Goal: Task Accomplishment & Management: Use online tool/utility

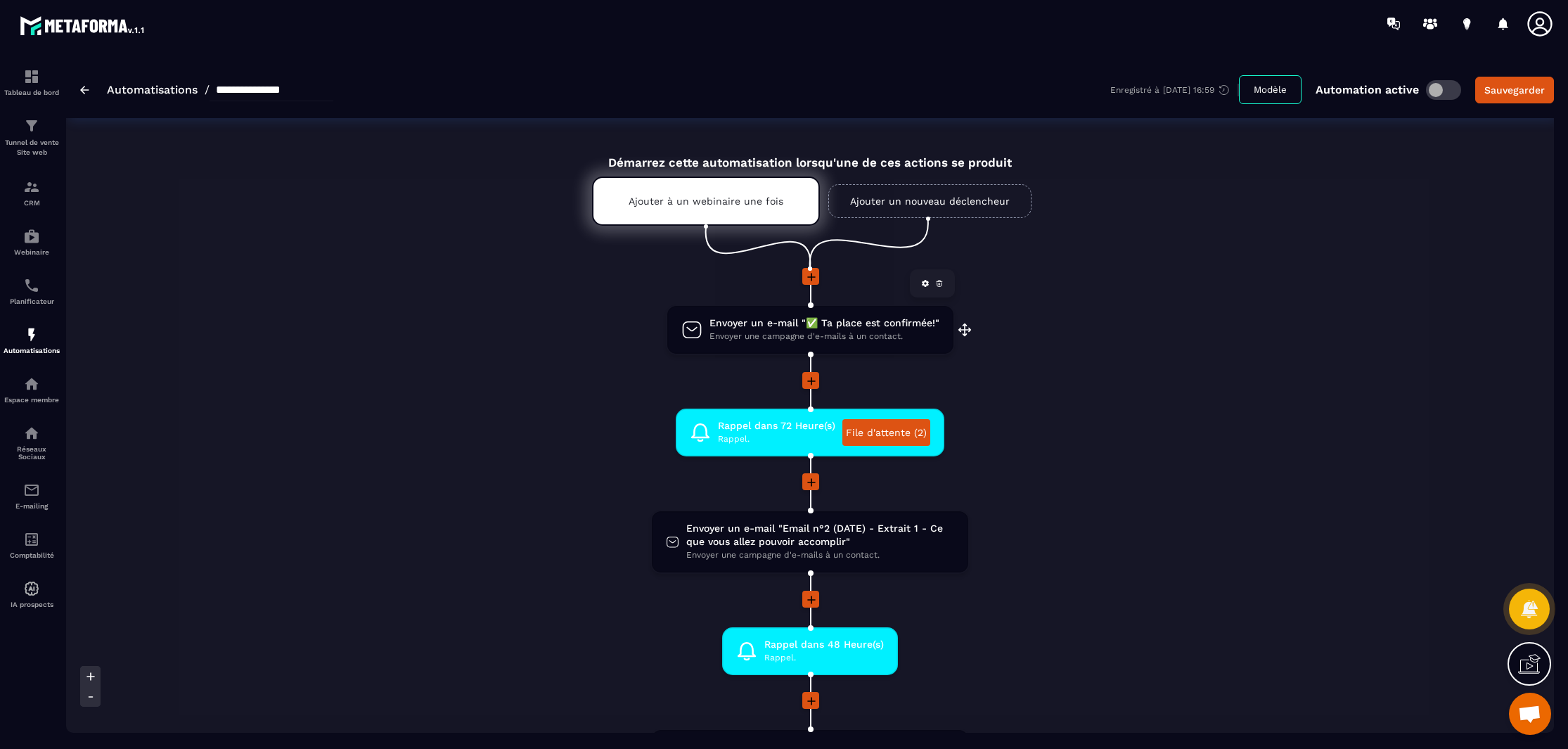
click at [817, 331] on span "Envoyer une campagne d'e-mails à un contact." at bounding box center [824, 336] width 230 height 13
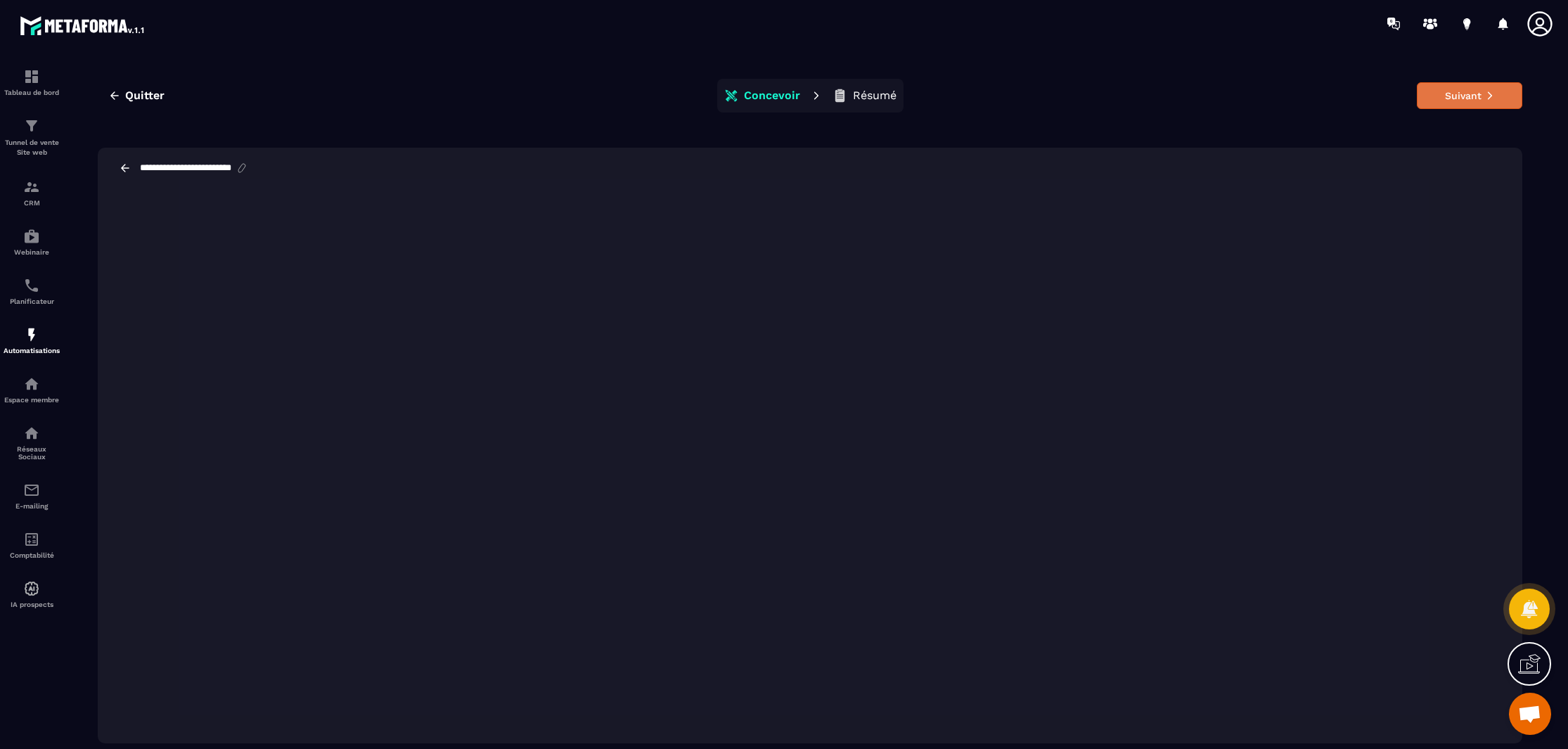
click at [1448, 91] on button "Suivant" at bounding box center [1470, 96] width 105 height 27
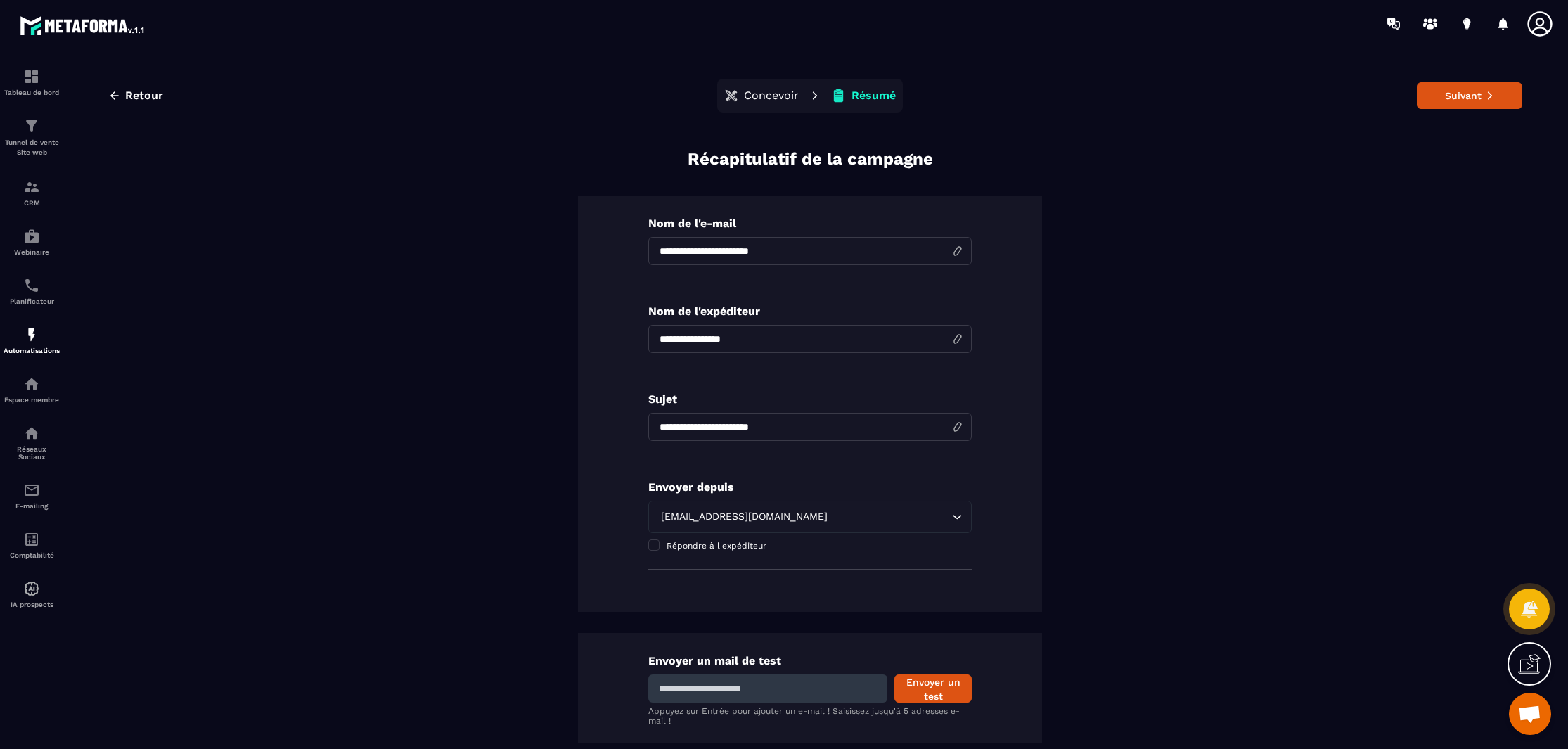
scroll to position [79, 0]
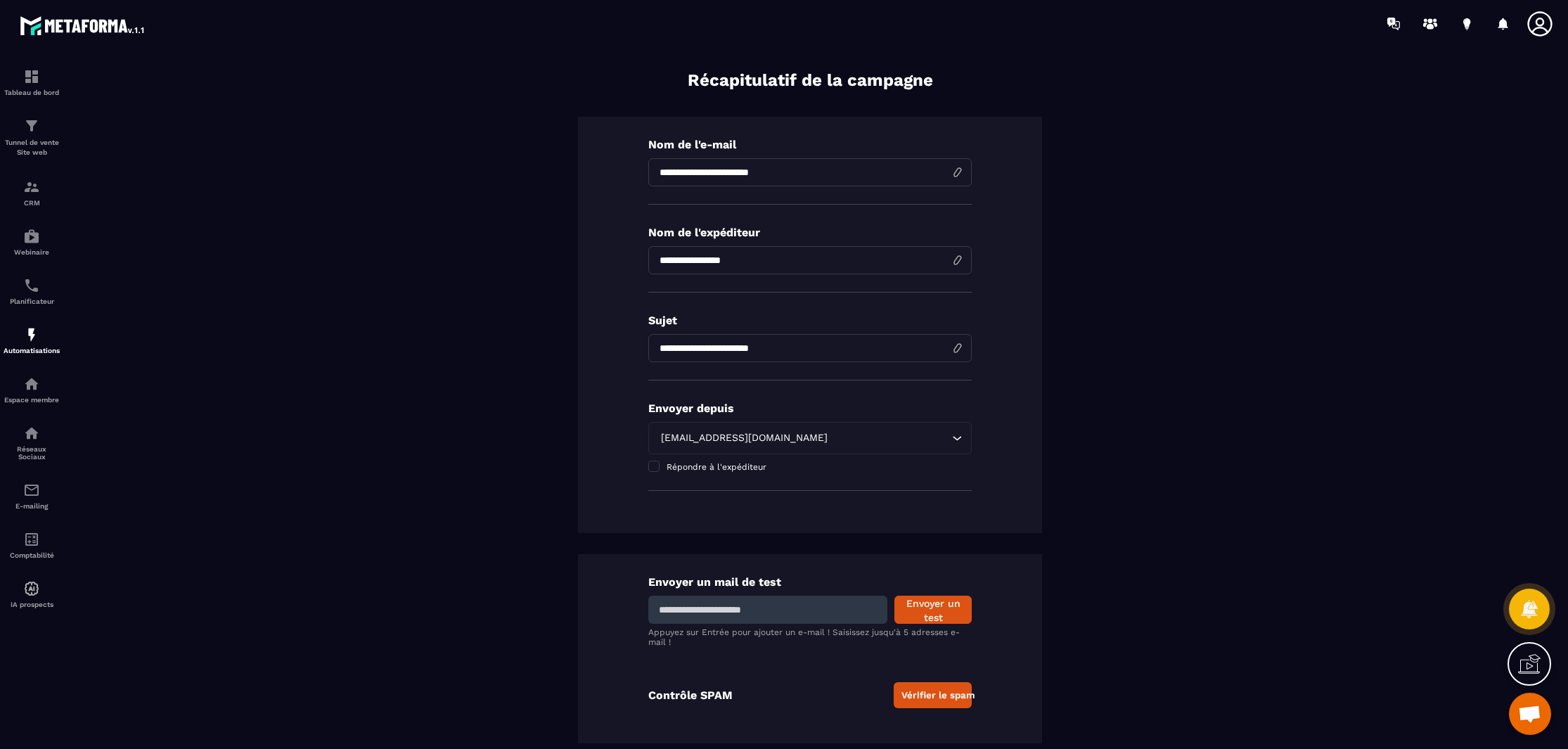
click at [913, 693] on button "Vérifier le spam" at bounding box center [933, 694] width 78 height 26
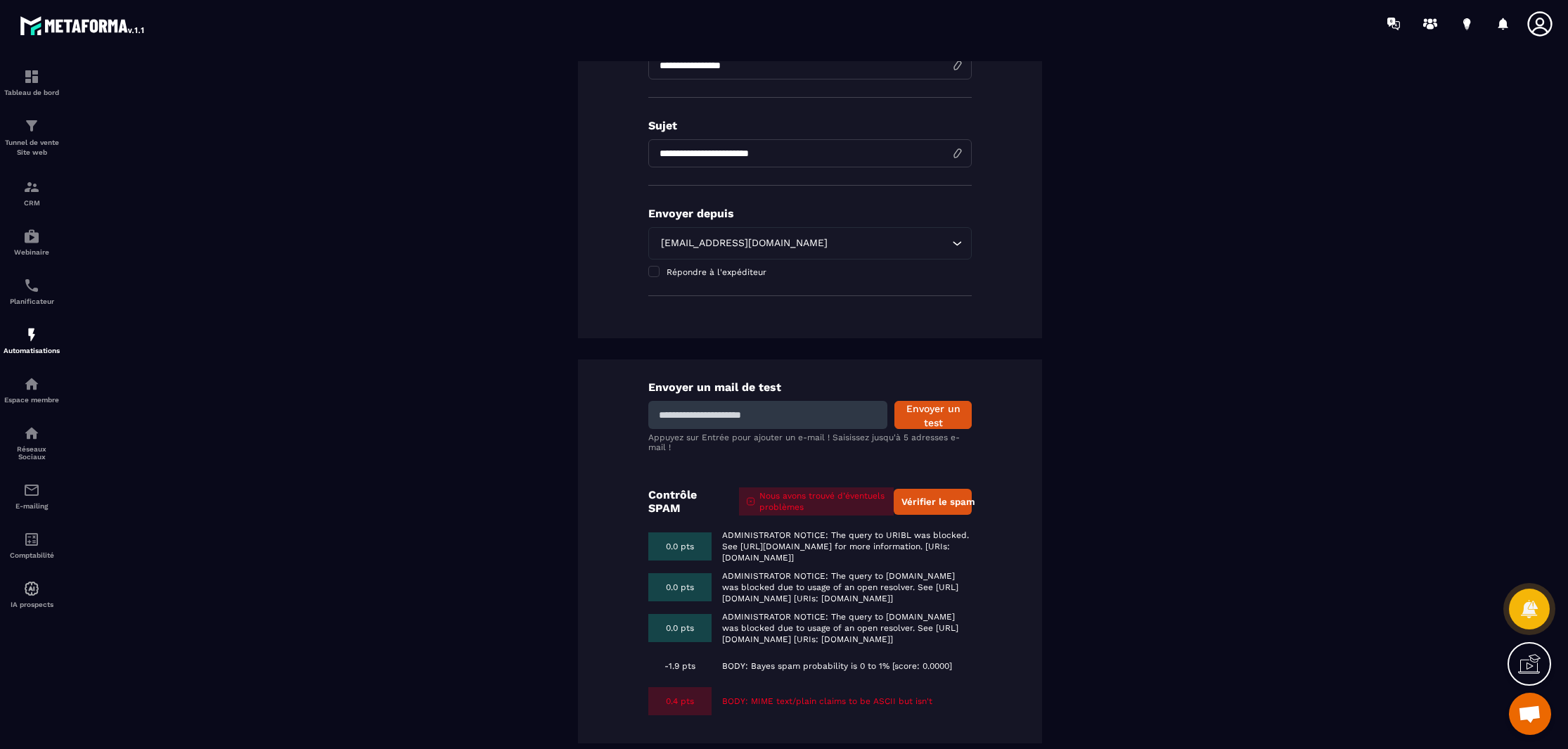
scroll to position [0, 0]
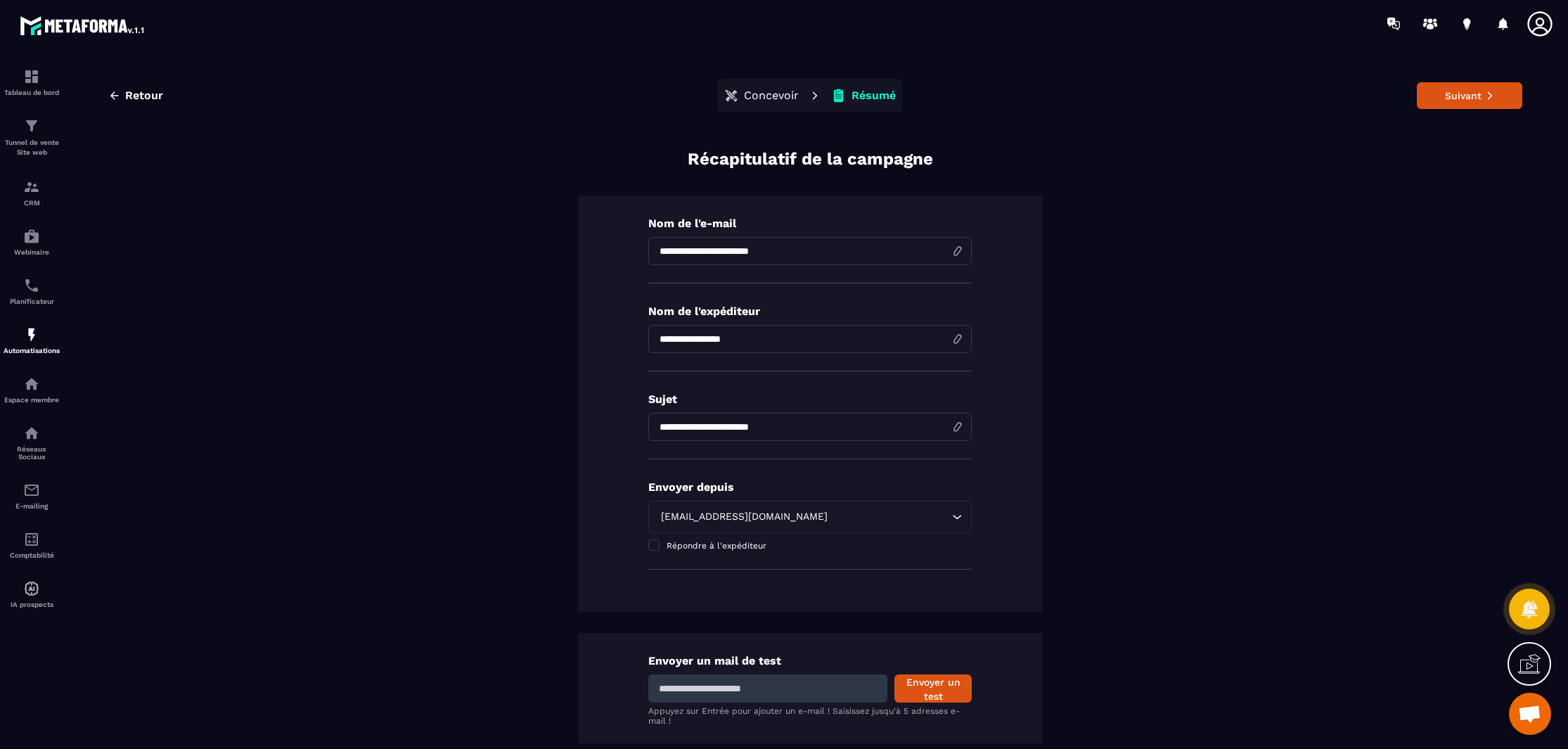
click at [752, 93] on p "Concevoir" at bounding box center [771, 95] width 55 height 14
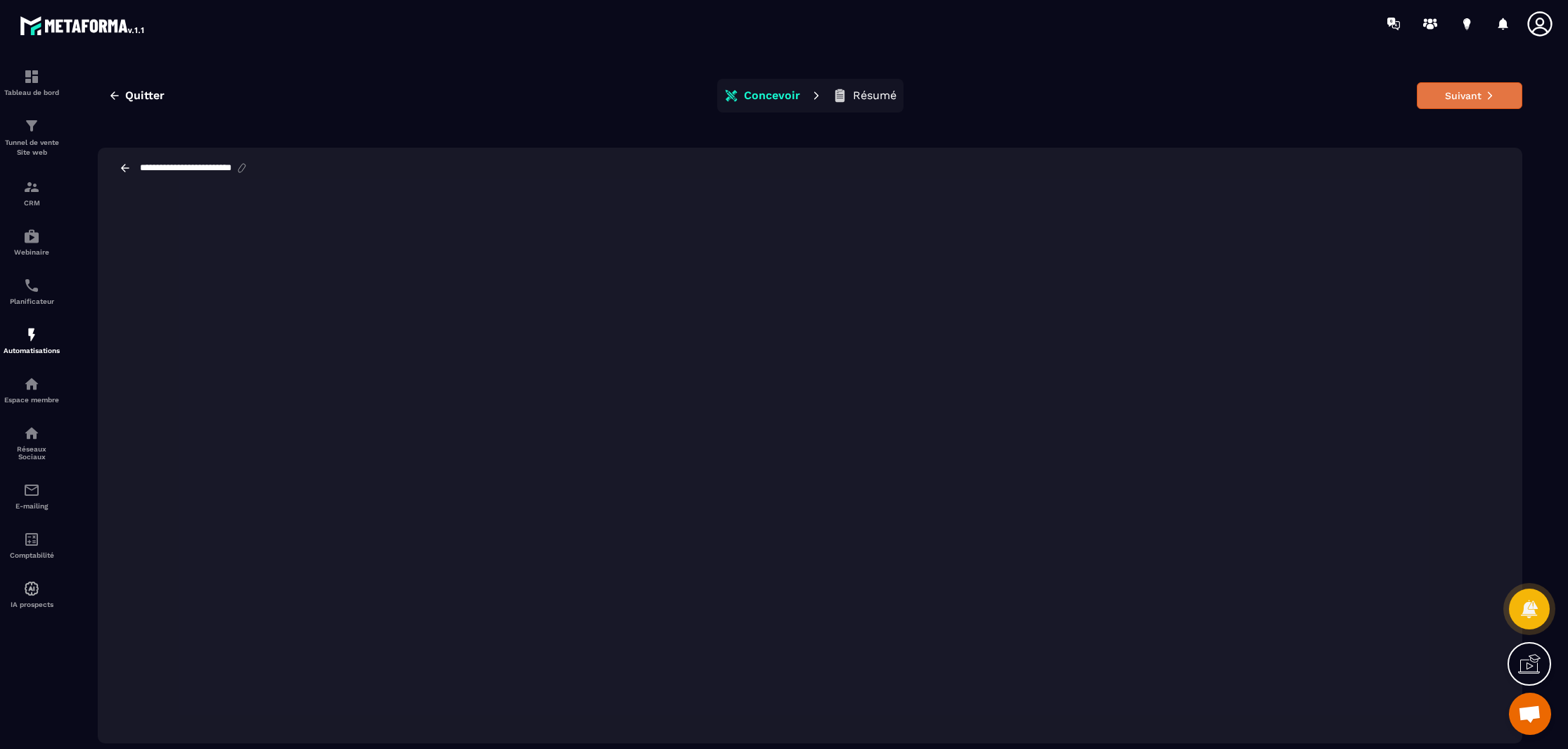
click at [1434, 93] on button "Suivant" at bounding box center [1470, 96] width 105 height 27
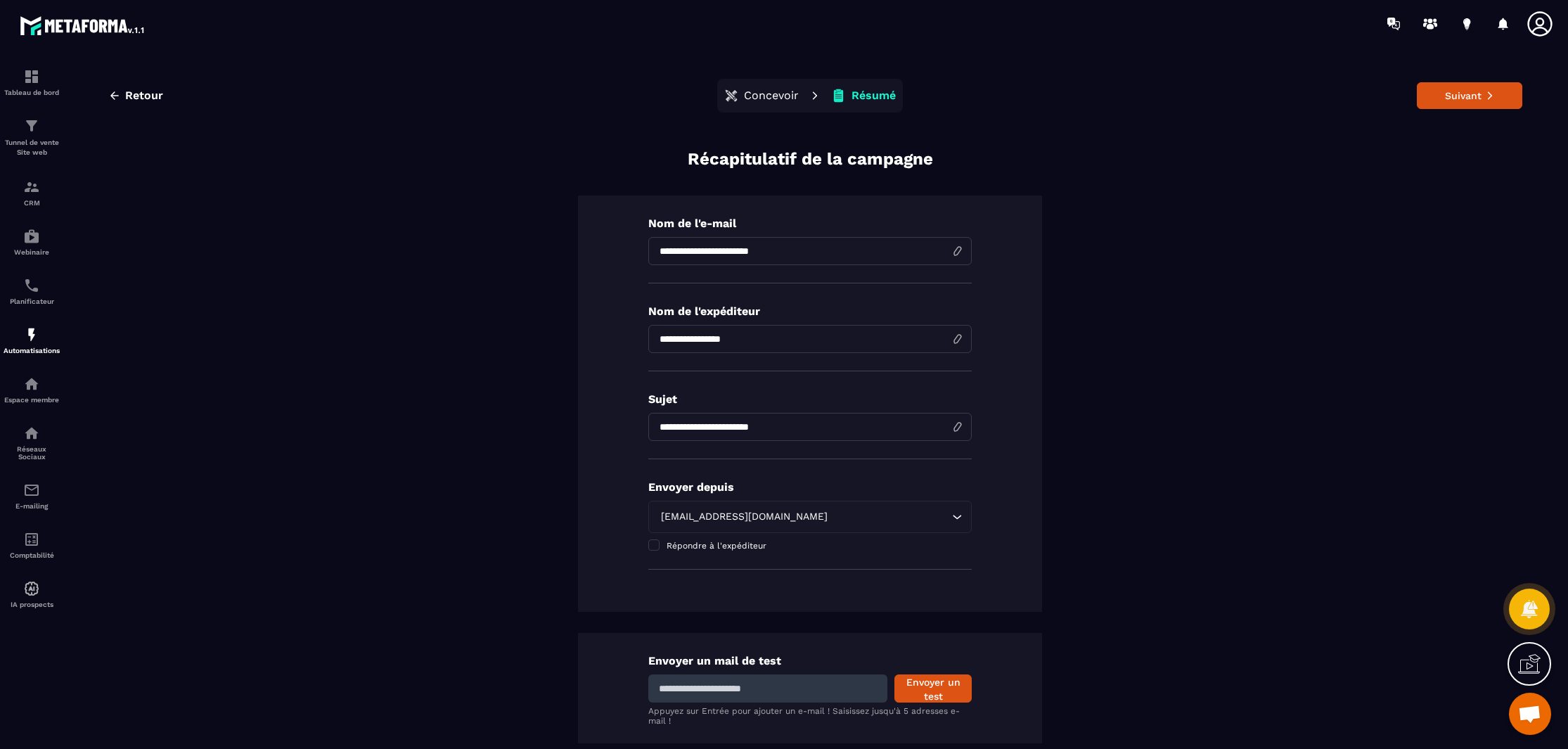
scroll to position [79, 0]
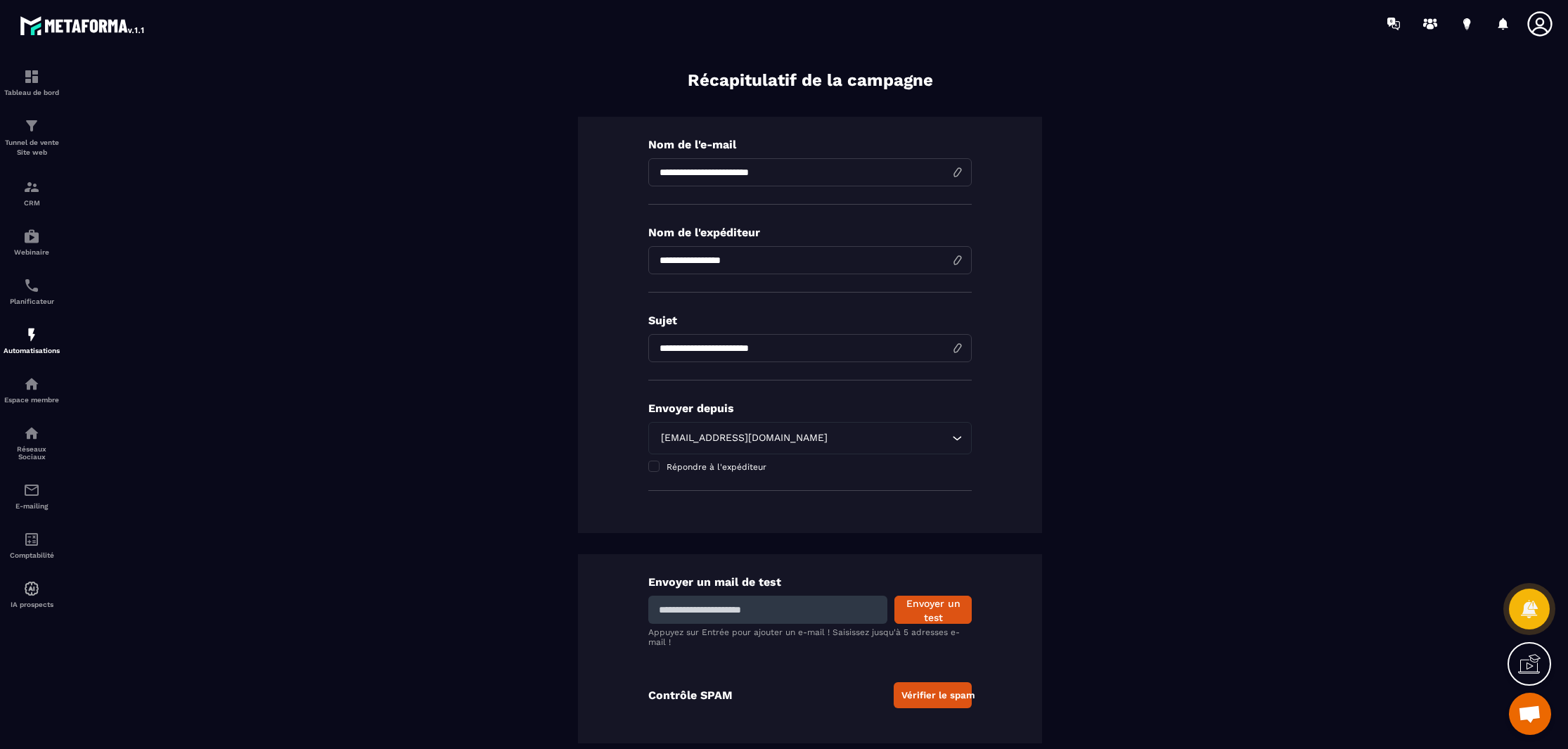
click at [933, 698] on button "Vérifier le spam" at bounding box center [933, 694] width 78 height 26
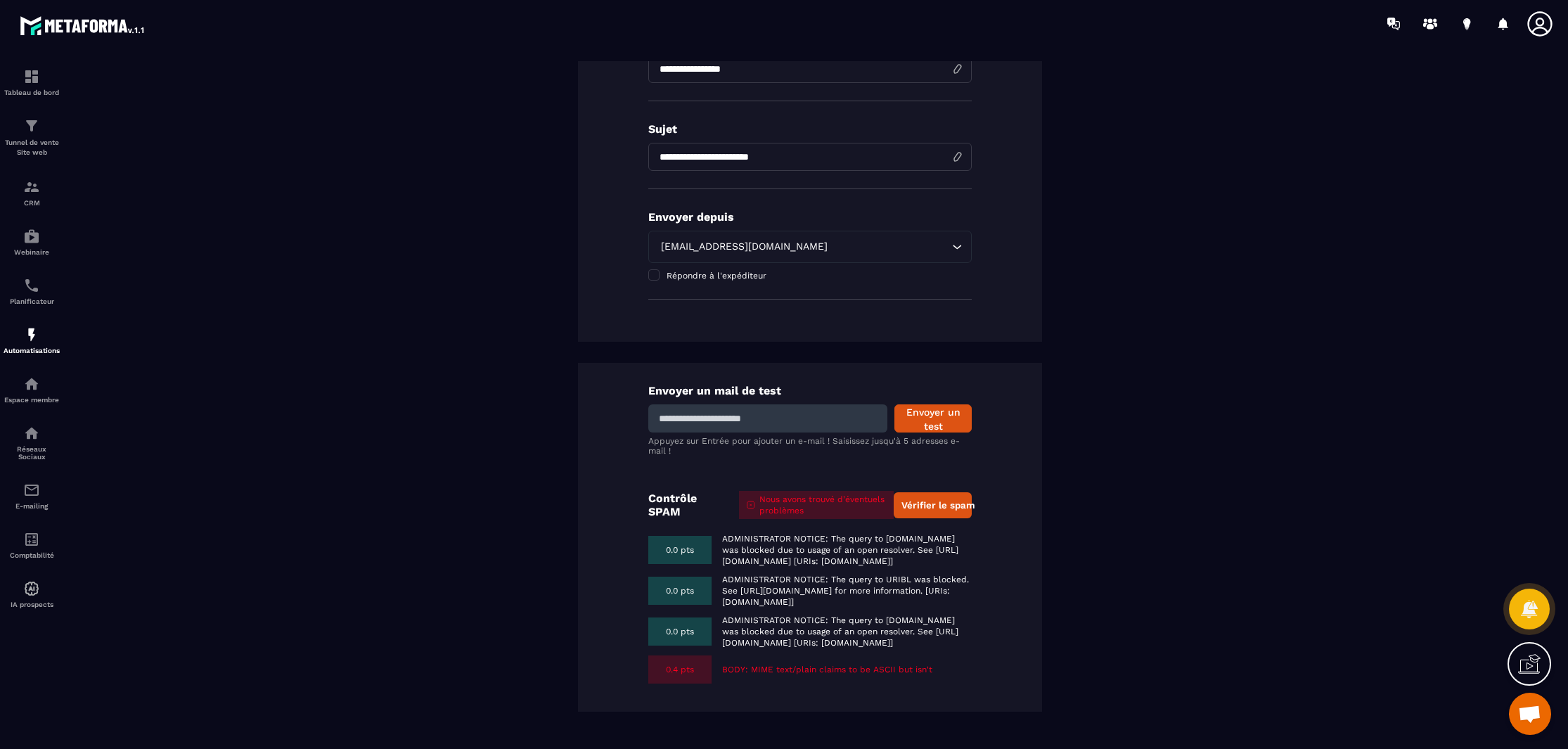
scroll to position [0, 0]
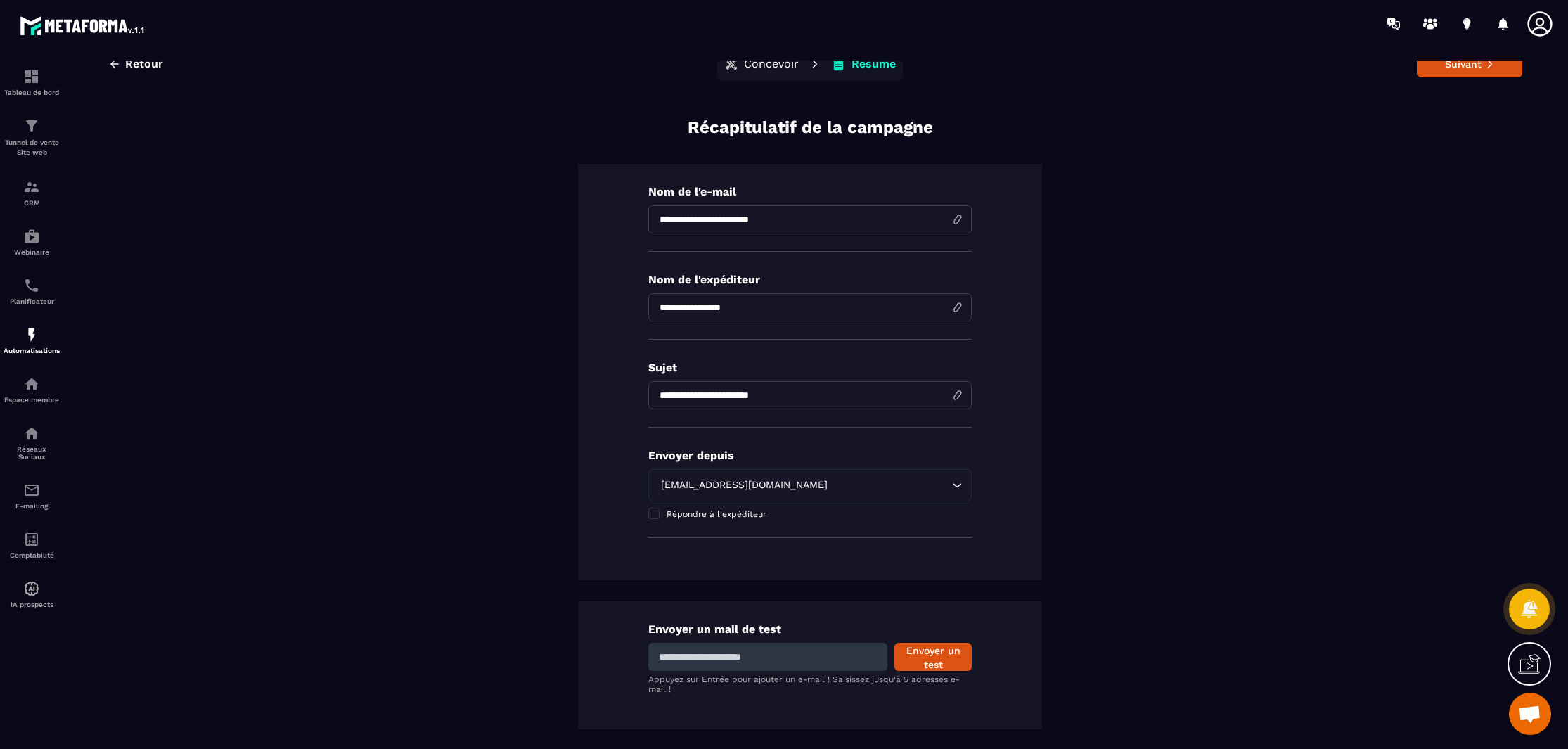
click at [779, 66] on p "Concevoir" at bounding box center [771, 63] width 55 height 14
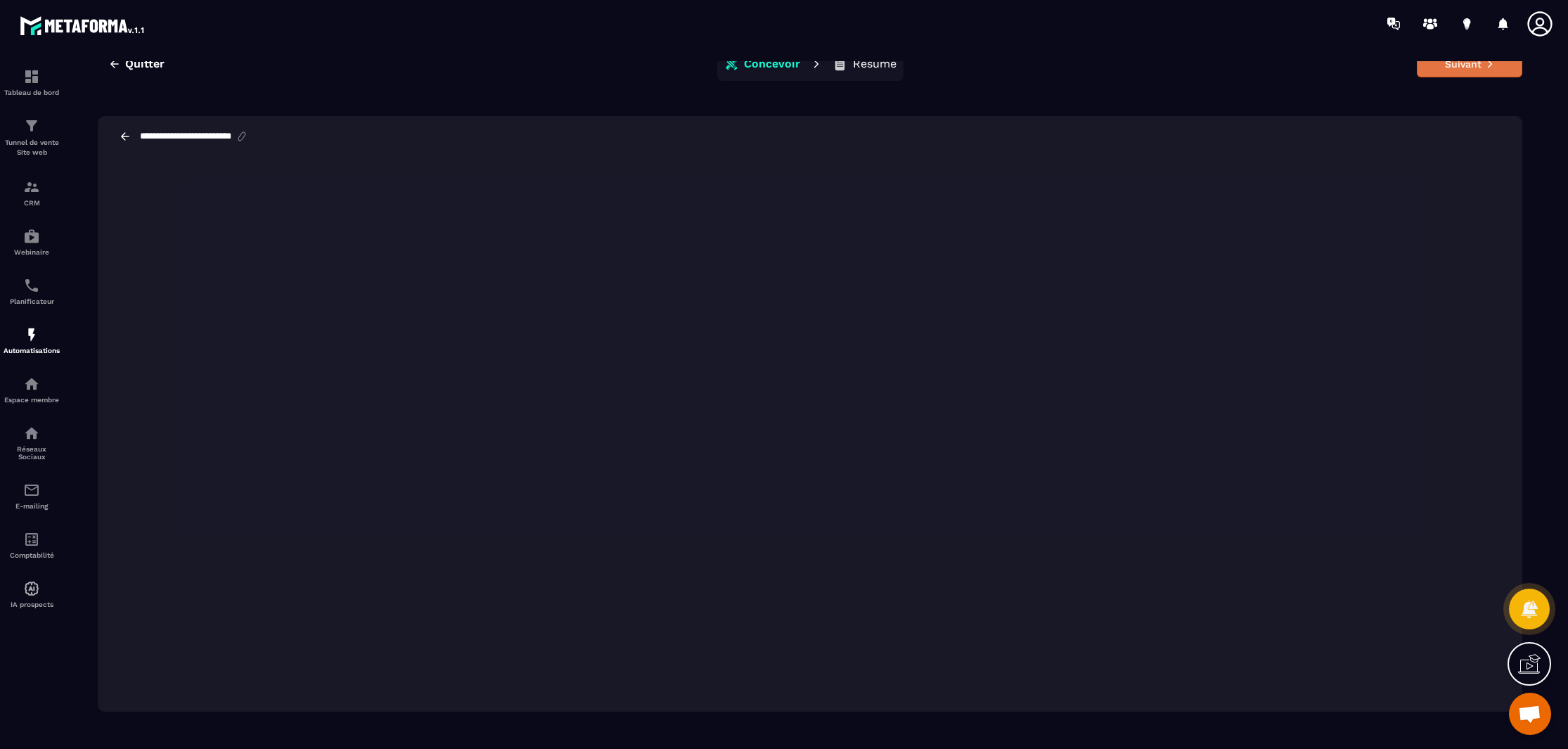
click at [1487, 70] on button "Suivant" at bounding box center [1470, 64] width 105 height 27
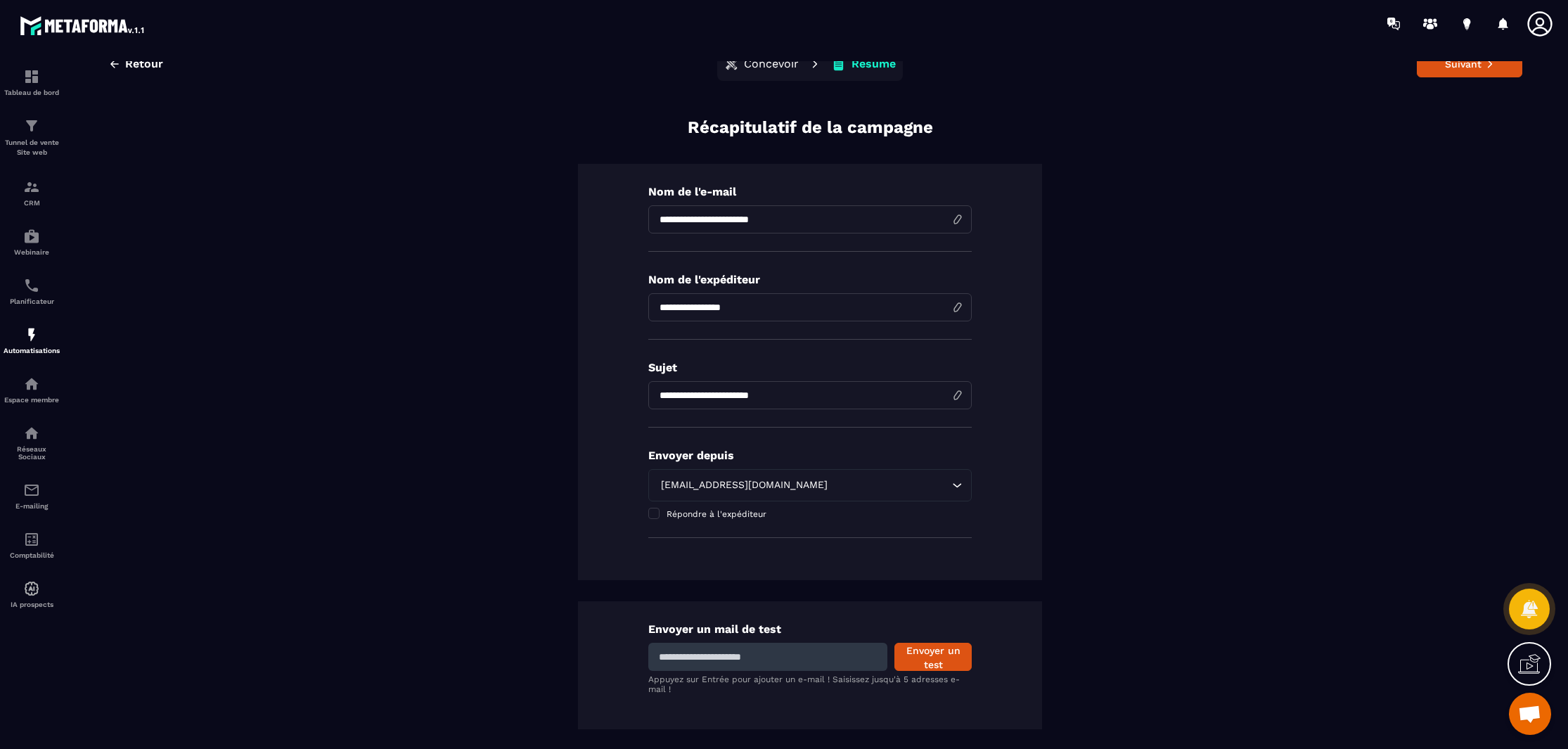
scroll to position [79, 0]
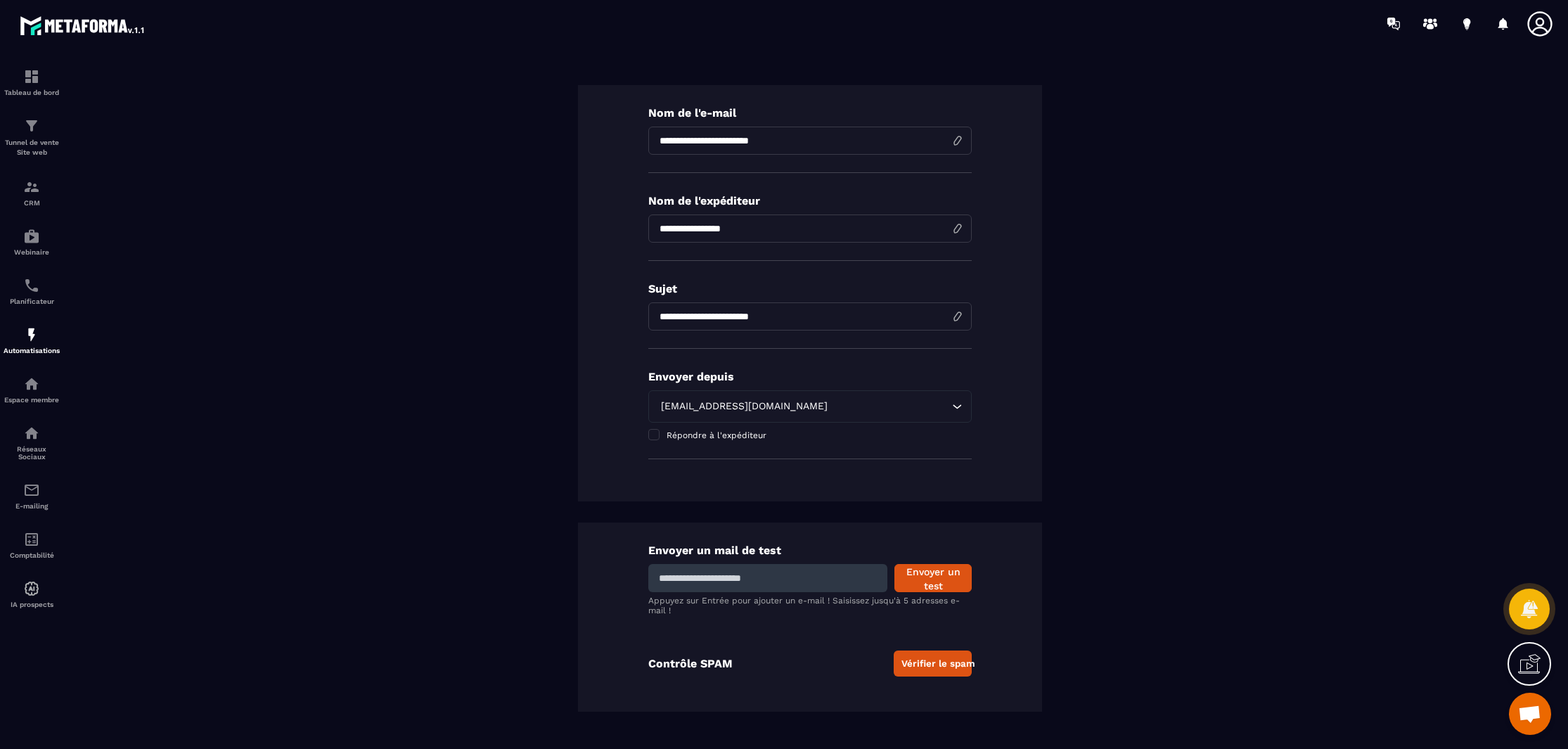
click at [935, 660] on button "Vérifier le spam" at bounding box center [933, 663] width 78 height 26
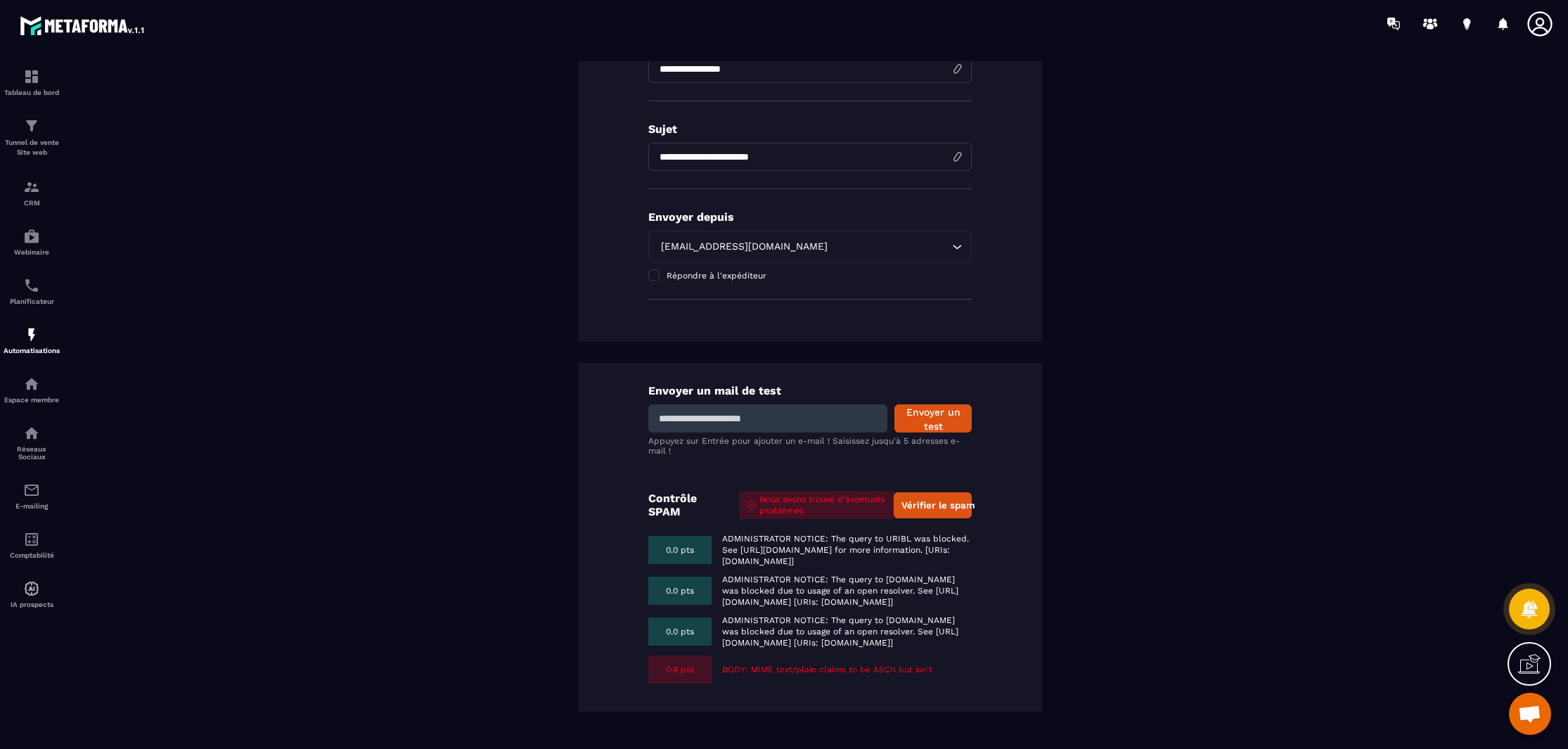
scroll to position [0, 0]
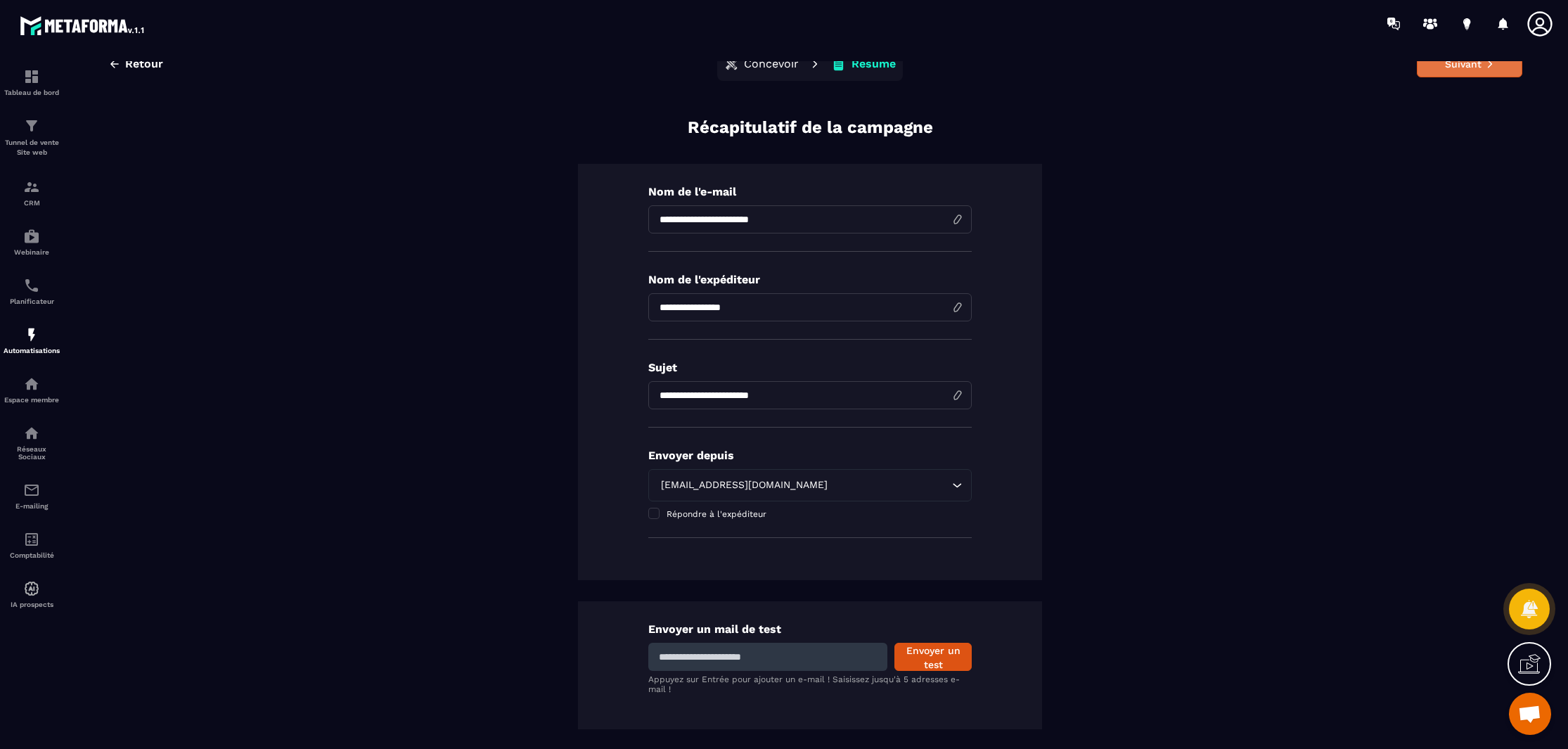
click at [1448, 65] on button "Suivant" at bounding box center [1470, 64] width 105 height 27
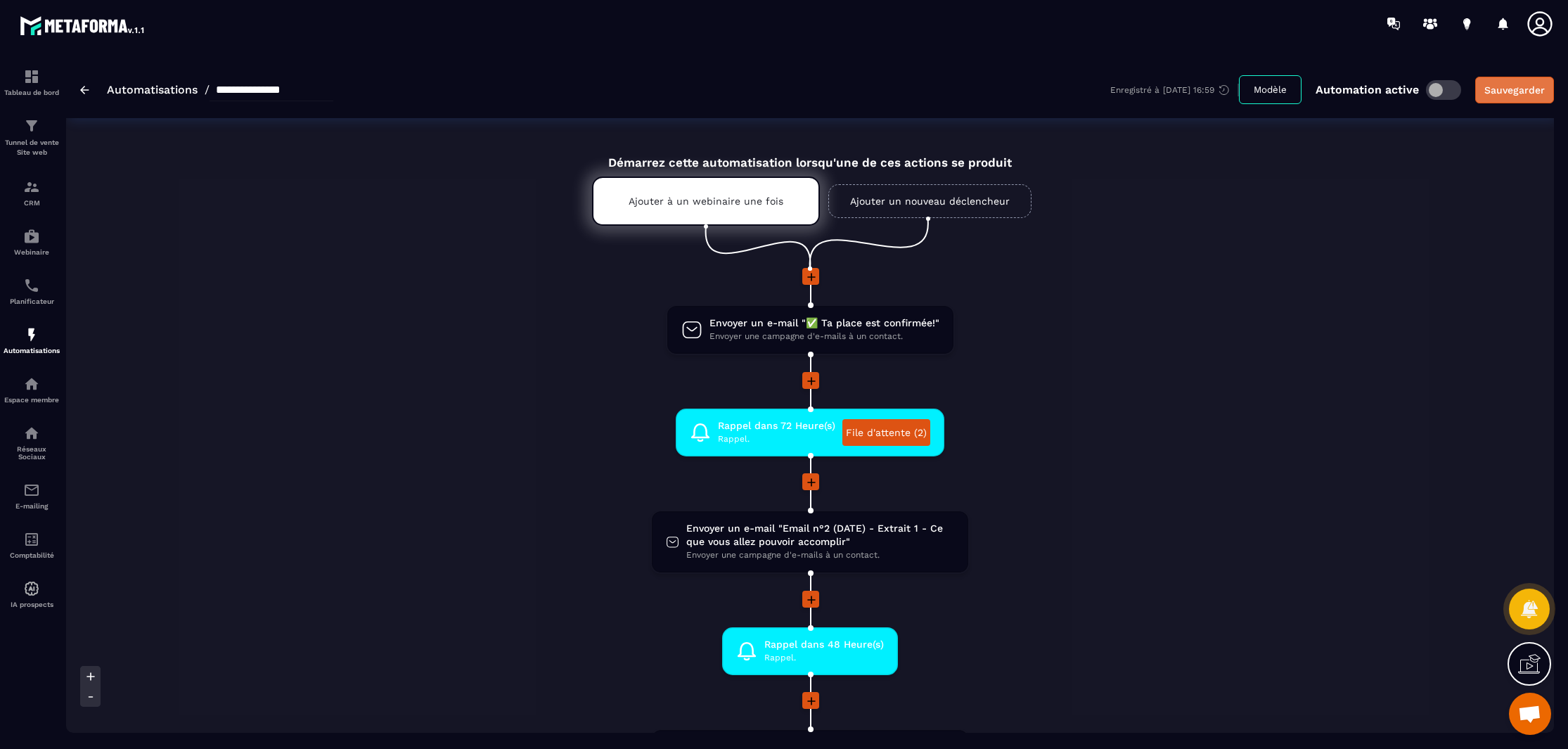
click at [1509, 99] on button "Sauvegarder" at bounding box center [1515, 90] width 79 height 27
click at [37, 140] on p "Tunnel de vente Site web" at bounding box center [32, 148] width 57 height 20
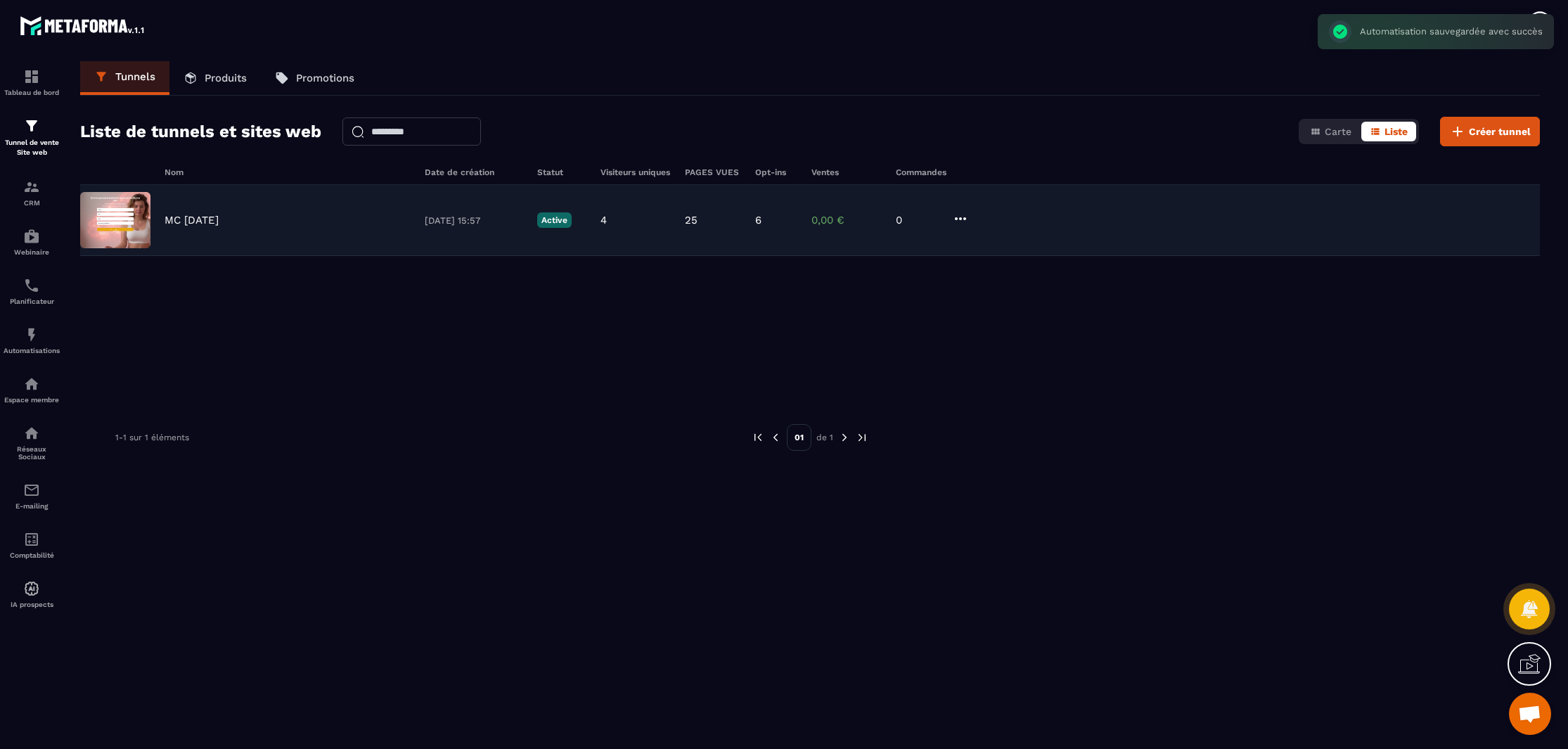
click at [219, 218] on p "MC [DATE]" at bounding box center [192, 219] width 55 height 12
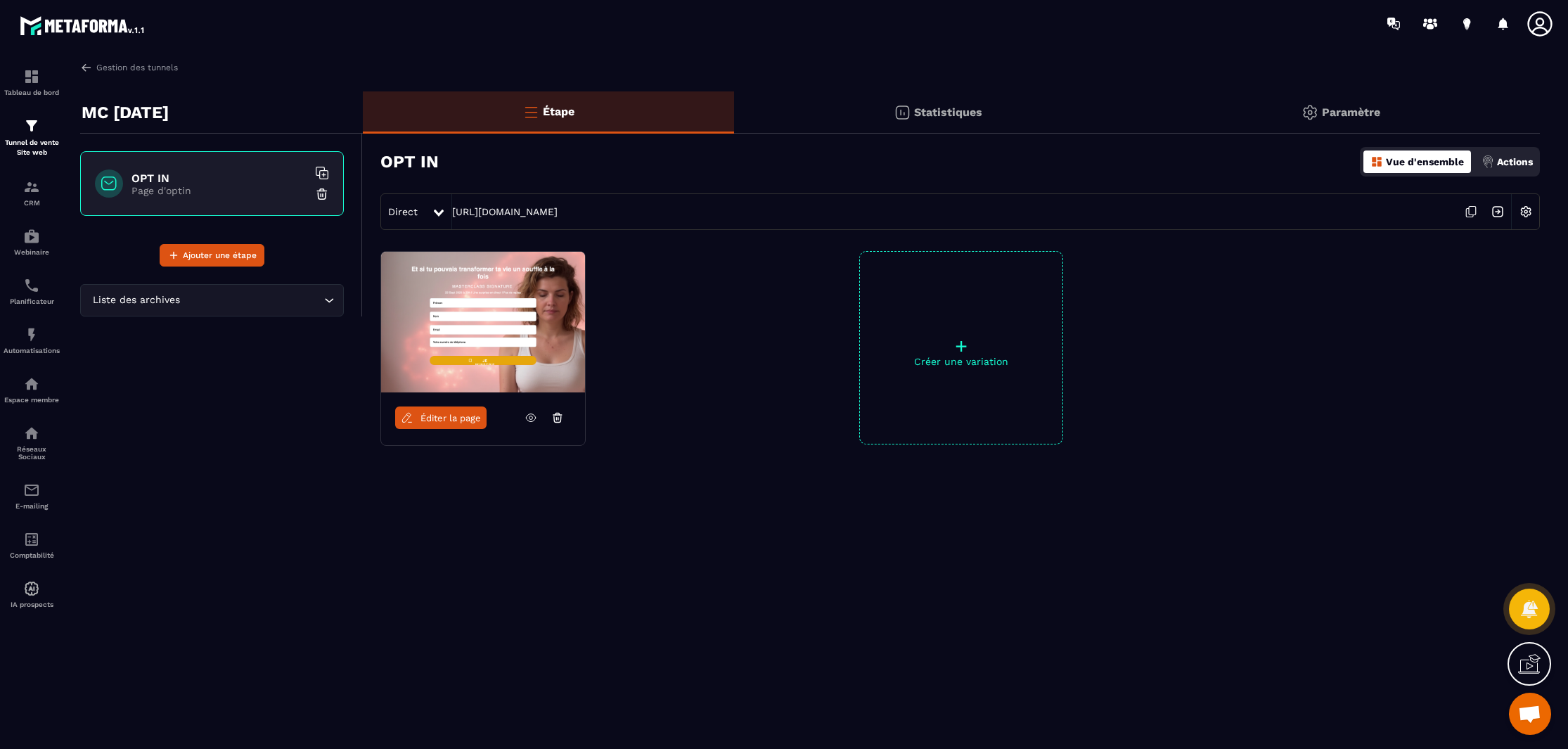
click at [437, 414] on span "Éditer la page" at bounding box center [450, 418] width 60 height 11
